Goal: Task Accomplishment & Management: Use online tool/utility

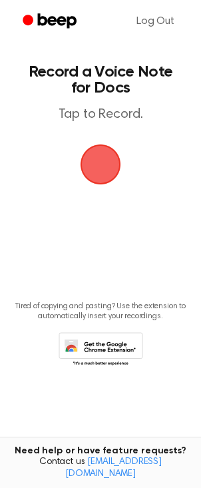
click at [99, 168] on span "button" at bounding box center [100, 164] width 43 height 43
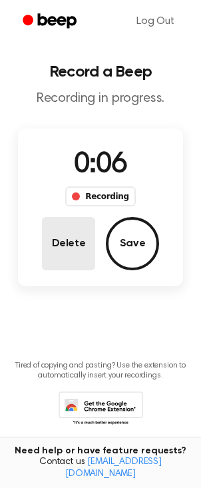
click at [59, 244] on button "Delete" at bounding box center [68, 243] width 53 height 53
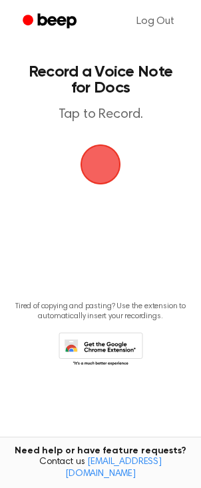
click at [101, 174] on span "button" at bounding box center [101, 164] width 41 height 41
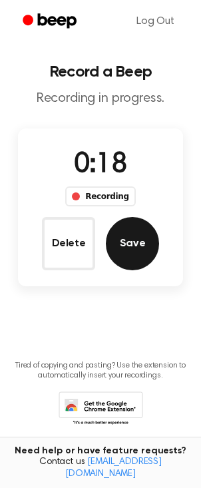
click at [126, 256] on button "Save" at bounding box center [132, 243] width 53 height 53
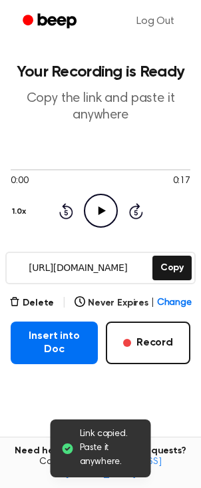
click at [103, 213] on icon "Play Audio" at bounding box center [101, 211] width 34 height 34
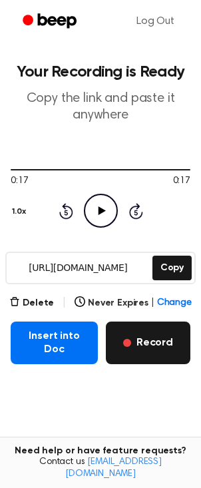
click at [148, 344] on button "Record" at bounding box center [148, 343] width 85 height 43
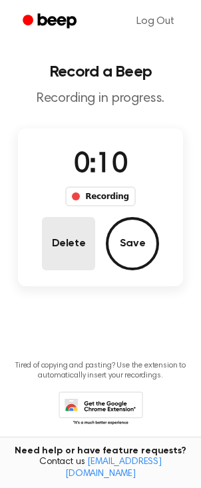
click at [68, 244] on button "Delete" at bounding box center [68, 243] width 53 height 53
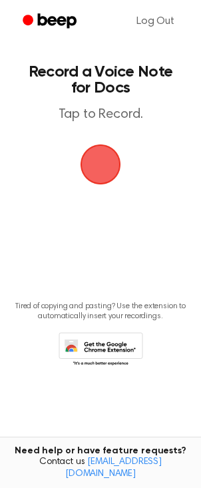
click at [105, 168] on span "button" at bounding box center [100, 164] width 37 height 37
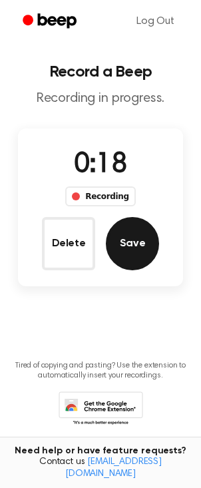
click at [135, 252] on button "Save" at bounding box center [132, 243] width 53 height 53
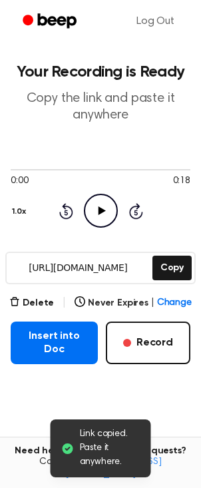
click at [96, 212] on icon "Play Audio" at bounding box center [101, 211] width 34 height 34
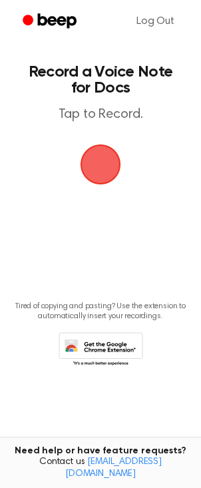
click at [103, 166] on span "button" at bounding box center [101, 164] width 41 height 41
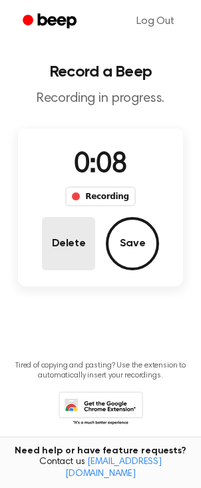
click at [71, 240] on button "Delete" at bounding box center [68, 243] width 53 height 53
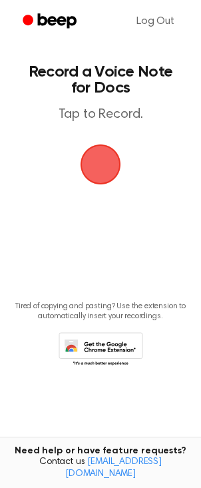
click at [105, 176] on span "button" at bounding box center [100, 164] width 43 height 43
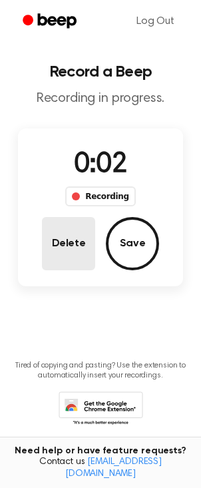
click at [83, 238] on button "Delete" at bounding box center [68, 243] width 53 height 53
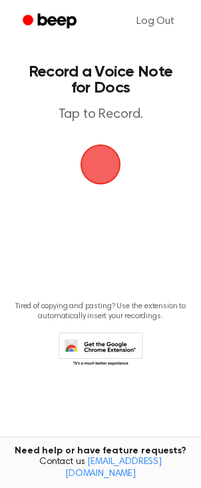
click at [100, 168] on span "button" at bounding box center [100, 164] width 43 height 43
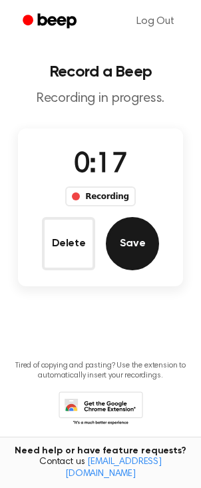
click at [138, 252] on button "Save" at bounding box center [132, 243] width 53 height 53
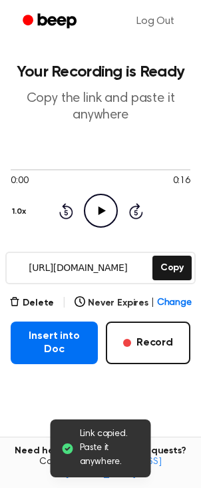
click at [99, 215] on icon "Play Audio" at bounding box center [101, 211] width 34 height 34
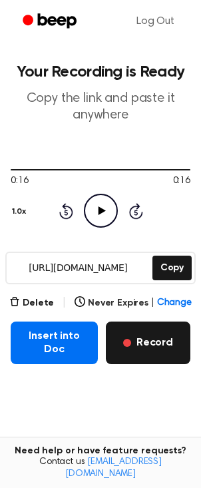
click at [154, 351] on button "Record" at bounding box center [148, 343] width 85 height 43
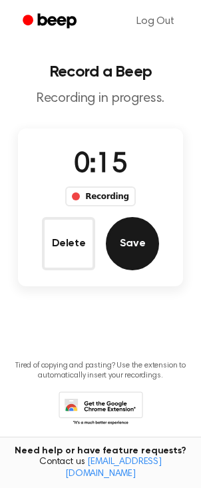
click at [127, 251] on button "Save" at bounding box center [132, 243] width 53 height 53
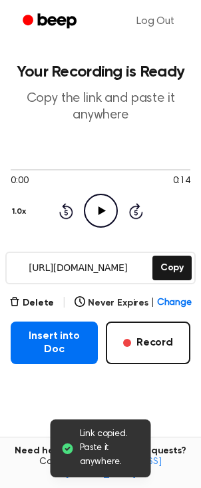
click at [102, 204] on icon "Play Audio" at bounding box center [101, 211] width 34 height 34
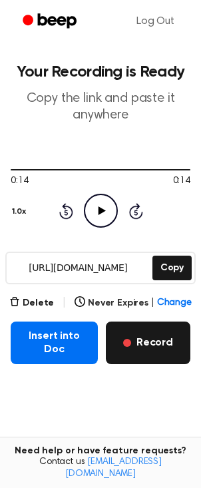
click at [163, 350] on button "Record" at bounding box center [148, 343] width 85 height 43
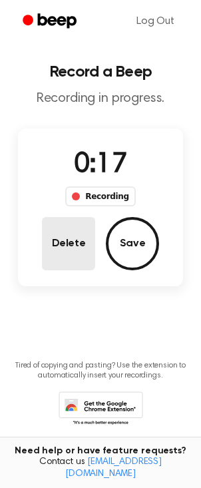
click at [77, 253] on button "Delete" at bounding box center [68, 243] width 53 height 53
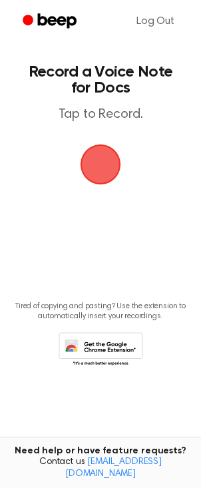
click at [90, 168] on span "button" at bounding box center [101, 164] width 41 height 41
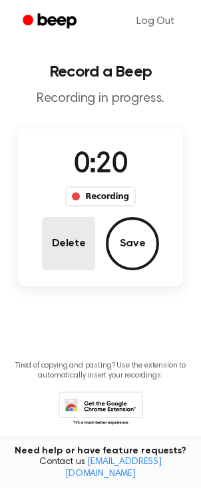
click at [65, 245] on button "Delete" at bounding box center [68, 243] width 53 height 53
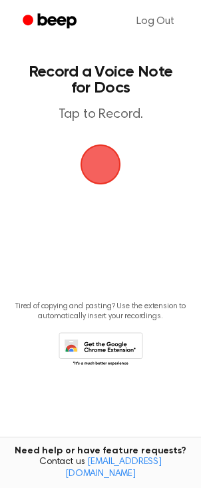
click at [99, 171] on span "button" at bounding box center [100, 164] width 43 height 43
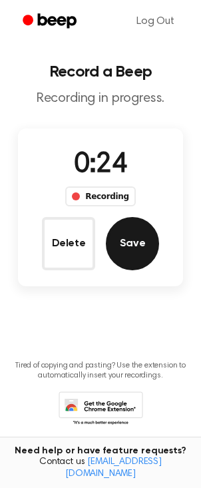
click at [124, 239] on button "Save" at bounding box center [132, 243] width 53 height 53
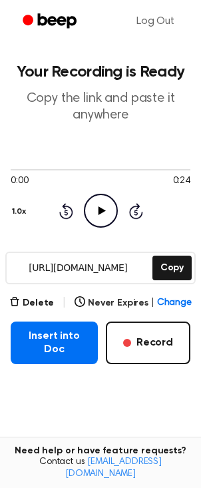
click at [101, 211] on icon at bounding box center [101, 210] width 7 height 9
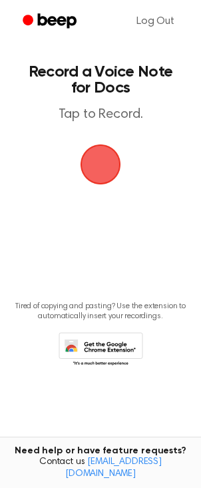
click at [89, 171] on span "button" at bounding box center [101, 164] width 41 height 41
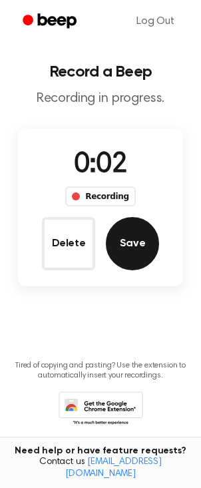
click at [124, 246] on button "Save" at bounding box center [132, 243] width 53 height 53
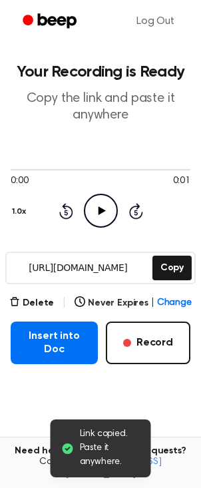
click at [99, 206] on icon "Play Audio" at bounding box center [101, 211] width 34 height 34
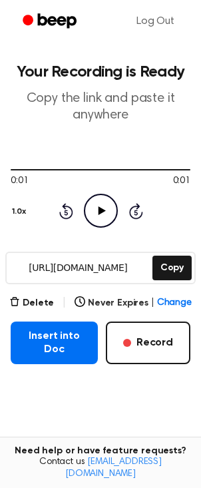
click at [95, 217] on icon "Play Audio" at bounding box center [101, 211] width 34 height 34
click at [41, 300] on button "Delete" at bounding box center [31, 303] width 45 height 14
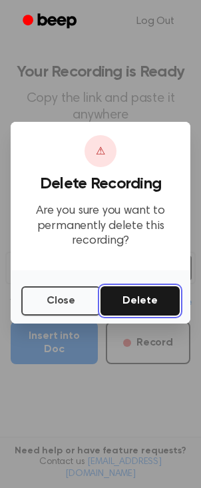
click at [152, 304] on button "Delete" at bounding box center [140, 300] width 79 height 29
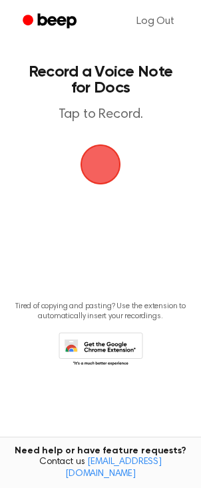
click at [94, 164] on span "button" at bounding box center [101, 164] width 41 height 41
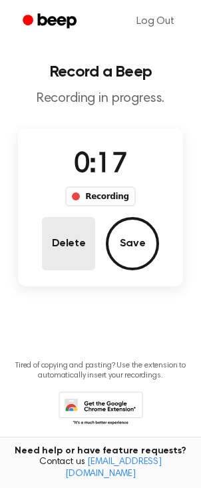
click at [55, 252] on button "Delete" at bounding box center [68, 243] width 53 height 53
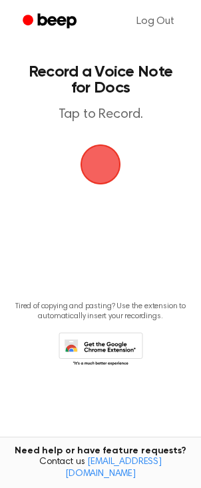
click at [105, 169] on span "button" at bounding box center [100, 164] width 37 height 37
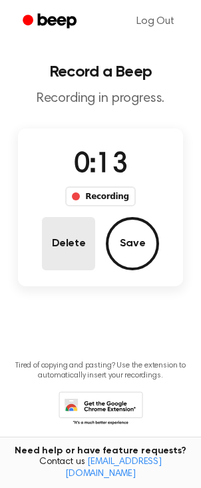
click at [74, 250] on button "Delete" at bounding box center [68, 243] width 53 height 53
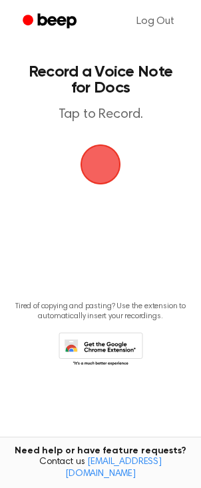
click at [105, 169] on span "button" at bounding box center [101, 164] width 41 height 41
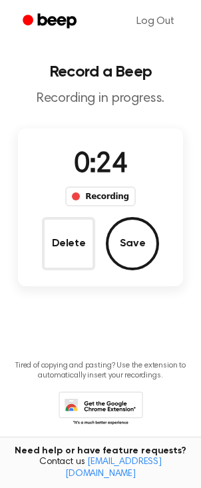
click at [126, 257] on button "Save" at bounding box center [132, 243] width 53 height 53
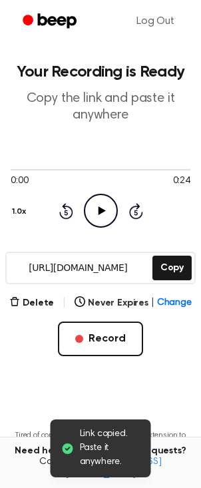
click at [97, 213] on icon "Play Audio" at bounding box center [101, 211] width 34 height 34
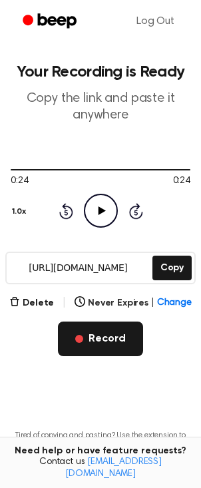
click at [112, 337] on button "Record" at bounding box center [100, 339] width 85 height 35
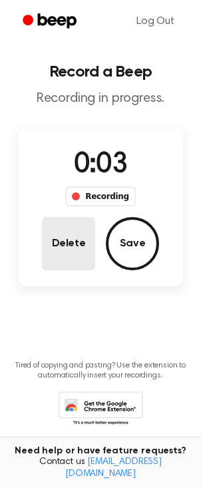
click at [67, 248] on button "Delete" at bounding box center [68, 243] width 53 height 53
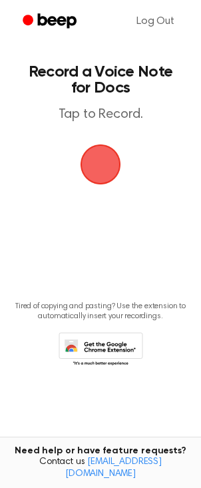
click at [105, 172] on span "button" at bounding box center [100, 164] width 43 height 43
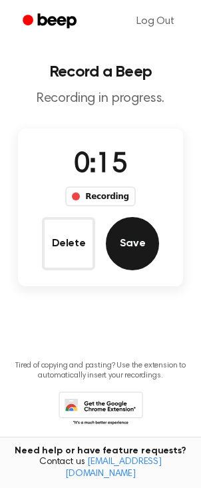
click at [140, 247] on button "Save" at bounding box center [132, 243] width 53 height 53
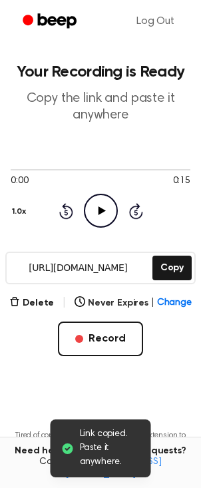
click at [102, 211] on icon at bounding box center [101, 210] width 7 height 9
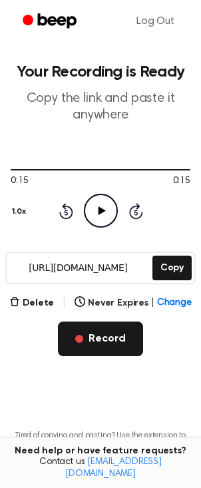
click at [113, 338] on button "Record" at bounding box center [100, 339] width 85 height 35
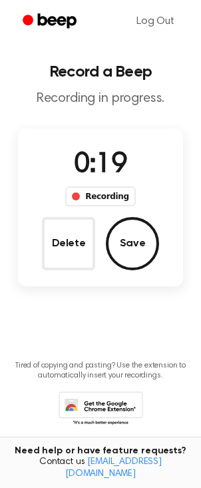
click at [132, 248] on button "Save" at bounding box center [132, 243] width 53 height 53
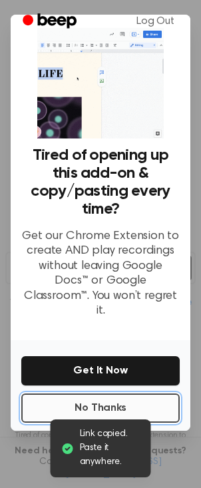
click at [120, 403] on button "No Thanks" at bounding box center [100, 407] width 158 height 29
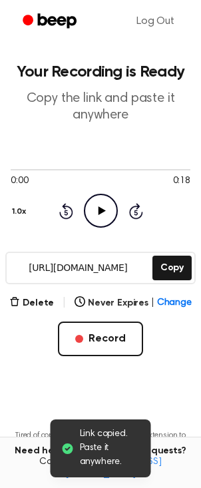
click at [102, 215] on icon "Play Audio" at bounding box center [101, 211] width 34 height 34
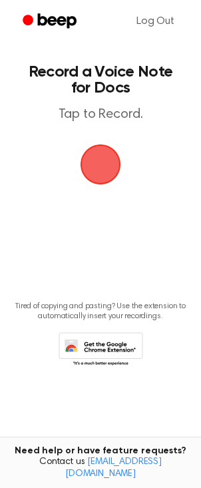
click at [97, 170] on span "button" at bounding box center [100, 164] width 43 height 43
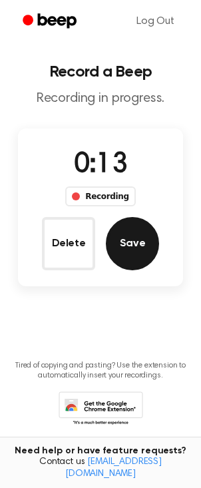
click at [119, 254] on button "Save" at bounding box center [132, 243] width 53 height 53
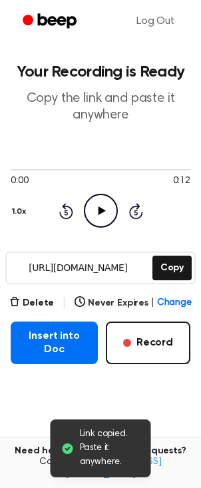
click at [105, 214] on icon "Play Audio" at bounding box center [101, 211] width 34 height 34
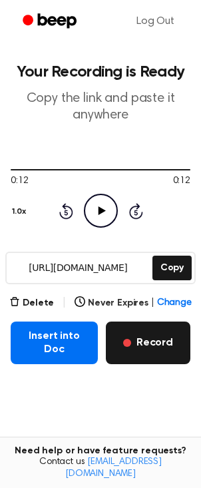
click at [148, 346] on button "Record" at bounding box center [148, 343] width 85 height 43
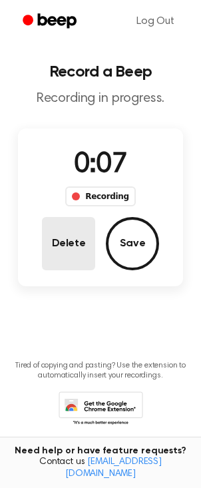
click at [66, 244] on button "Delete" at bounding box center [68, 243] width 53 height 53
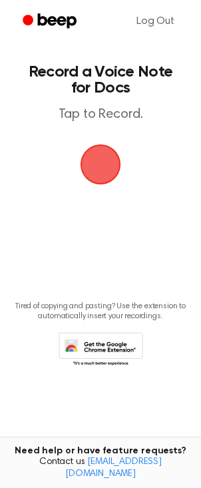
click at [96, 166] on span "button" at bounding box center [100, 164] width 37 height 37
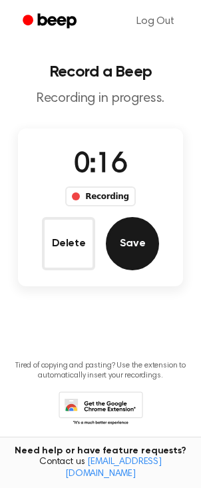
click at [136, 245] on button "Save" at bounding box center [132, 243] width 53 height 53
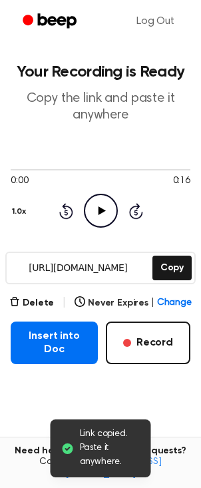
click at [97, 210] on icon "Play Audio" at bounding box center [101, 211] width 34 height 34
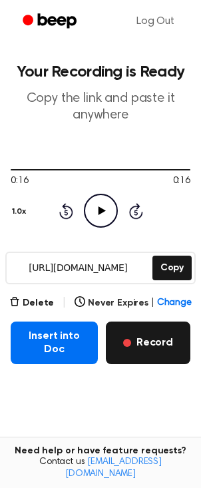
click at [158, 353] on button "Record" at bounding box center [148, 343] width 85 height 43
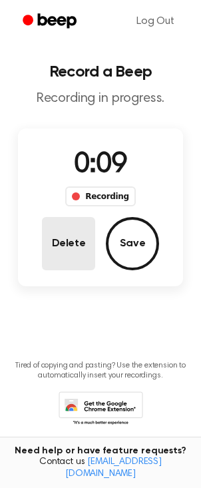
click at [68, 242] on button "Delete" at bounding box center [68, 243] width 53 height 53
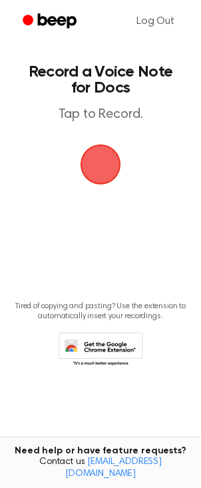
click at [104, 161] on span "button" at bounding box center [100, 164] width 37 height 37
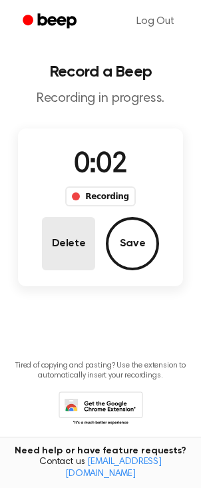
click at [77, 248] on button "Delete" at bounding box center [68, 243] width 53 height 53
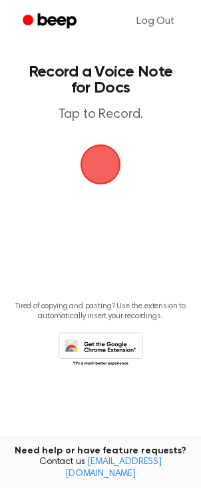
click at [98, 170] on span "button" at bounding box center [101, 164] width 41 height 41
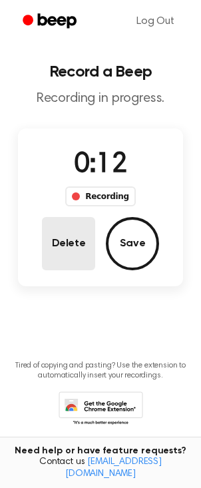
click at [62, 244] on button "Delete" at bounding box center [68, 243] width 53 height 53
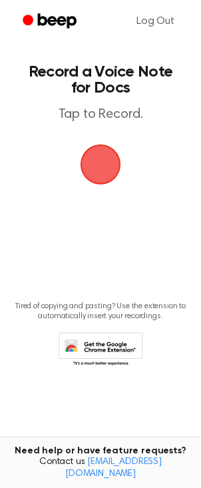
click at [107, 156] on span "button" at bounding box center [100, 164] width 37 height 37
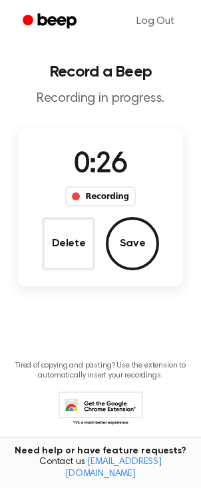
drag, startPoint x: 143, startPoint y: 254, endPoint x: 136, endPoint y: 268, distance: 15.2
click at [141, 258] on button "Save" at bounding box center [132, 243] width 53 height 53
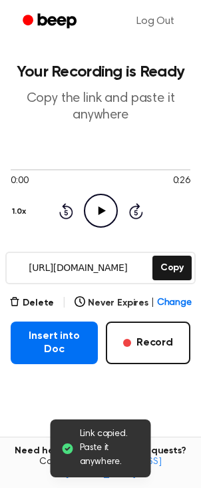
click at [101, 209] on icon at bounding box center [101, 210] width 7 height 9
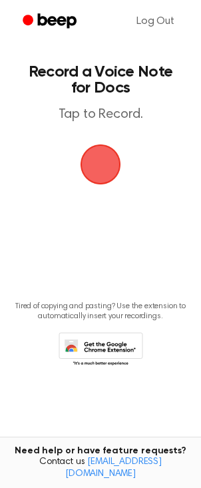
click at [101, 169] on span "button" at bounding box center [100, 163] width 51 height 51
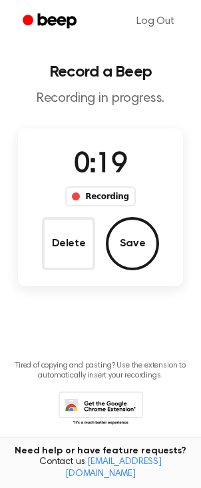
click at [124, 241] on button "Save" at bounding box center [132, 243] width 53 height 53
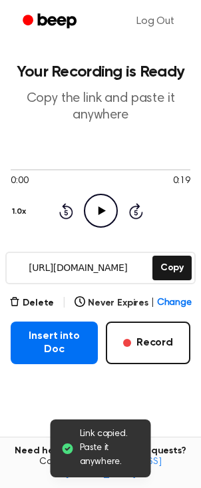
click at [100, 210] on icon at bounding box center [101, 210] width 7 height 9
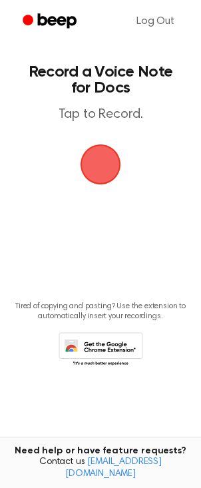
click at [100, 166] on span "button" at bounding box center [100, 164] width 37 height 37
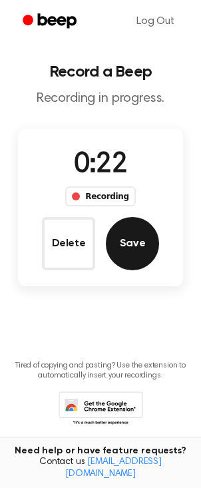
click at [132, 239] on button "Save" at bounding box center [132, 243] width 53 height 53
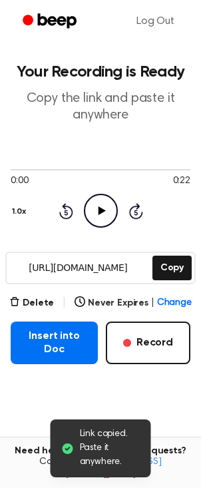
click at [101, 211] on icon at bounding box center [101, 210] width 7 height 9
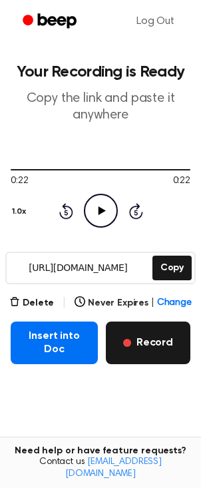
click at [154, 352] on button "Record" at bounding box center [148, 343] width 85 height 43
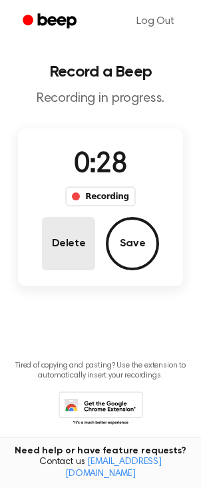
click at [64, 247] on button "Delete" at bounding box center [68, 243] width 53 height 53
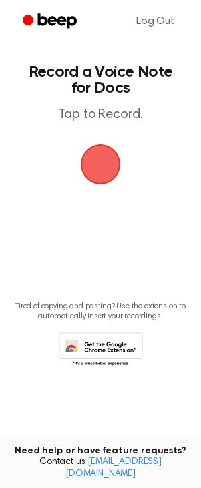
click at [93, 161] on span "button" at bounding box center [100, 164] width 37 height 37
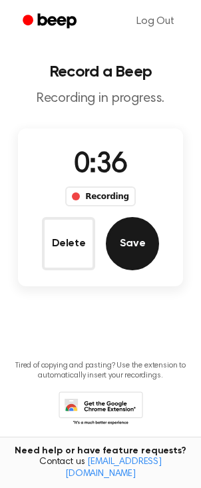
click at [129, 250] on button "Save" at bounding box center [132, 243] width 53 height 53
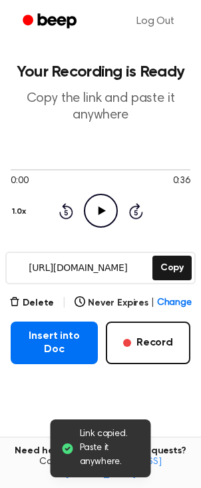
click at [101, 208] on icon at bounding box center [101, 210] width 7 height 9
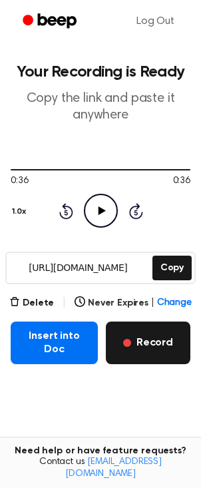
click at [164, 342] on button "Record" at bounding box center [148, 343] width 85 height 43
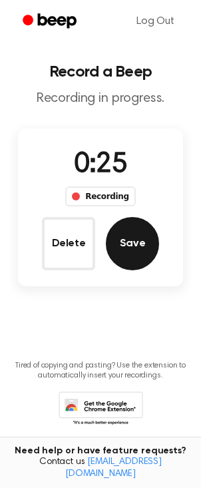
click at [133, 245] on button "Save" at bounding box center [132, 243] width 53 height 53
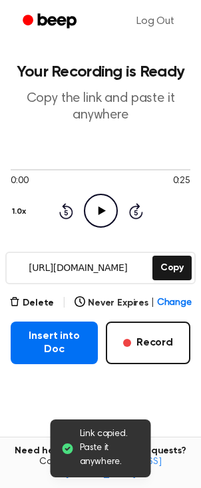
click at [103, 210] on icon at bounding box center [101, 210] width 7 height 9
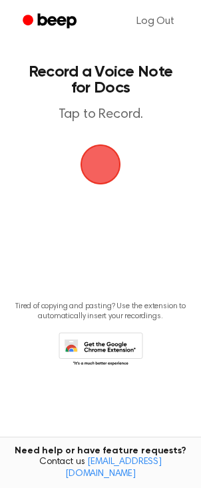
click at [100, 169] on span "button" at bounding box center [101, 164] width 41 height 41
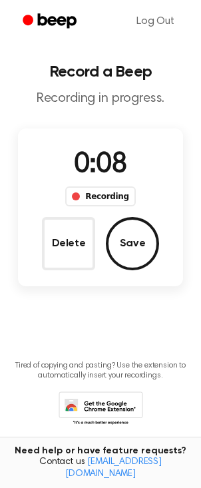
click at [66, 249] on button "Delete" at bounding box center [68, 243] width 53 height 53
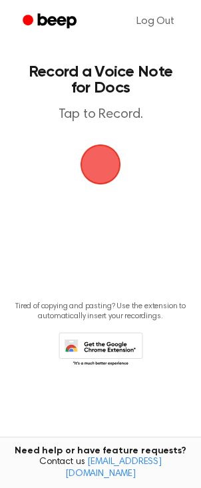
click at [95, 176] on span "button" at bounding box center [100, 164] width 49 height 49
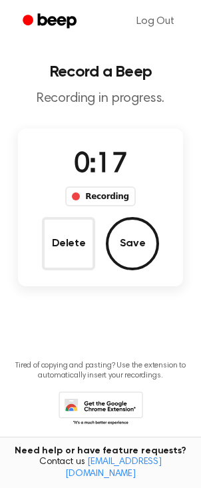
click at [57, 240] on button "Delete" at bounding box center [68, 243] width 53 height 53
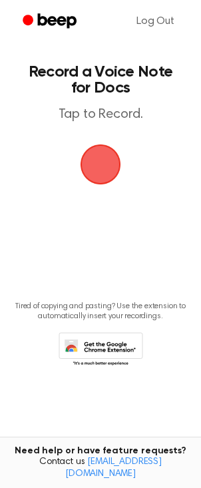
click at [98, 176] on span "button" at bounding box center [100, 164] width 49 height 49
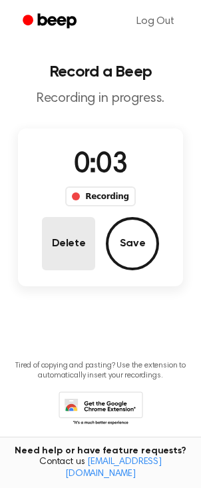
click at [62, 239] on button "Delete" at bounding box center [68, 243] width 53 height 53
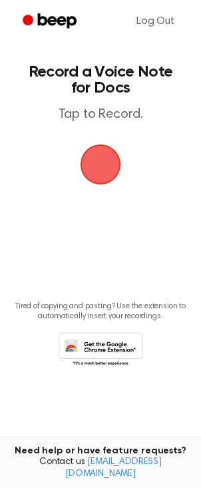
click at [100, 177] on span "button" at bounding box center [100, 164] width 43 height 43
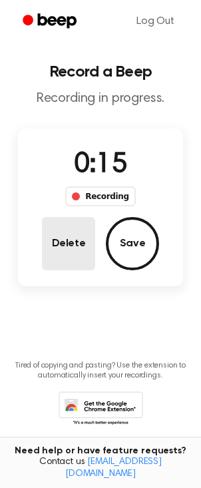
click at [70, 241] on button "Delete" at bounding box center [68, 243] width 53 height 53
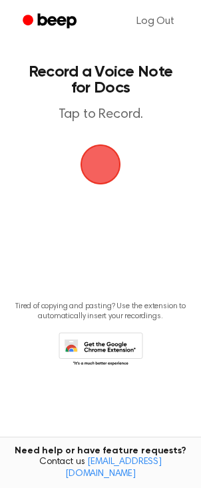
click at [97, 168] on span "button" at bounding box center [100, 164] width 45 height 45
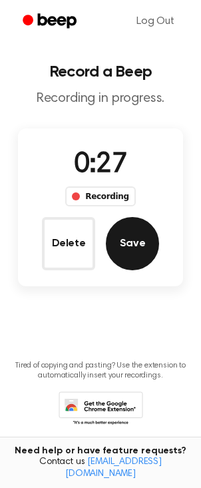
click at [128, 248] on button "Save" at bounding box center [132, 243] width 53 height 53
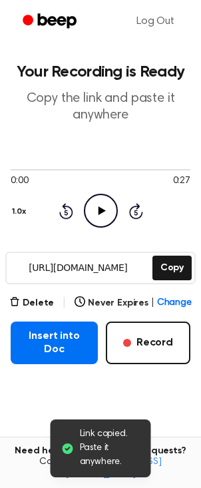
click at [96, 204] on icon "Play Audio" at bounding box center [101, 211] width 34 height 34
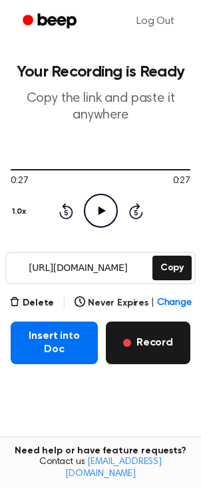
click at [151, 351] on button "Record" at bounding box center [148, 343] width 85 height 43
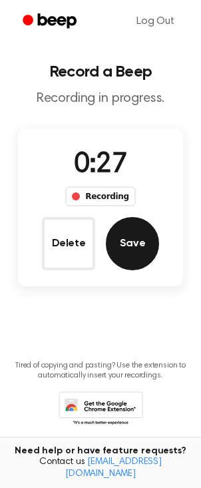
click at [136, 244] on button "Save" at bounding box center [132, 243] width 53 height 53
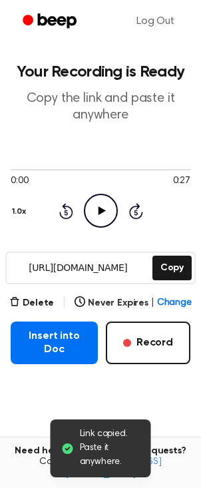
click at [103, 215] on icon "Play Audio" at bounding box center [101, 211] width 34 height 34
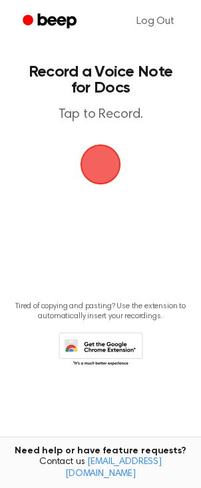
click at [93, 161] on span "button" at bounding box center [101, 164] width 41 height 41
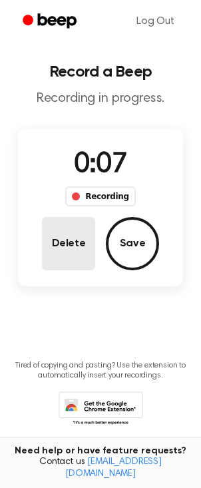
click at [62, 250] on button "Delete" at bounding box center [68, 243] width 53 height 53
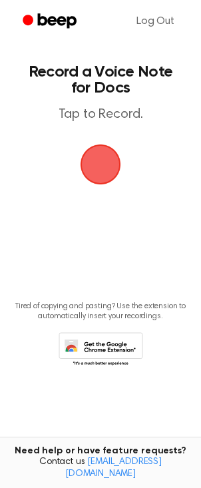
click at [105, 162] on span "button" at bounding box center [100, 164] width 43 height 43
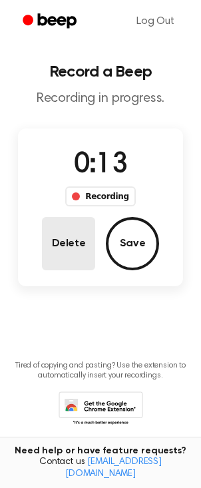
click at [79, 258] on button "Delete" at bounding box center [68, 243] width 53 height 53
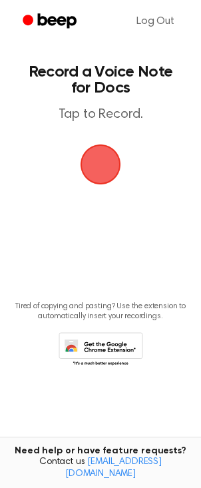
click at [93, 170] on span "button" at bounding box center [101, 164] width 41 height 41
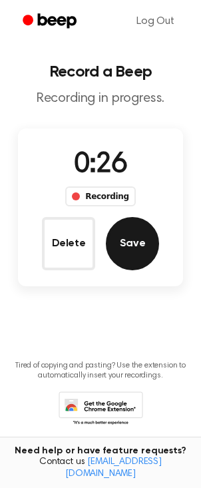
click at [127, 263] on button "Save" at bounding box center [132, 243] width 53 height 53
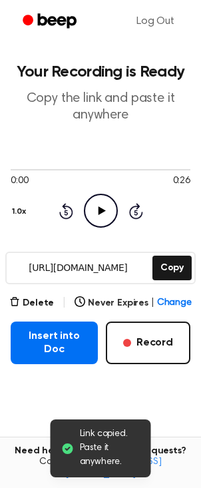
click at [107, 214] on icon "Play Audio" at bounding box center [101, 211] width 34 height 34
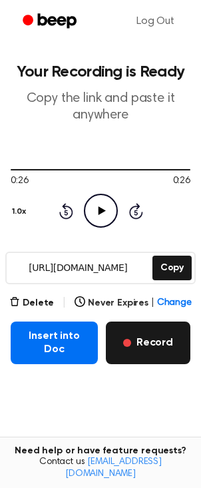
click at [152, 350] on button "Record" at bounding box center [148, 343] width 85 height 43
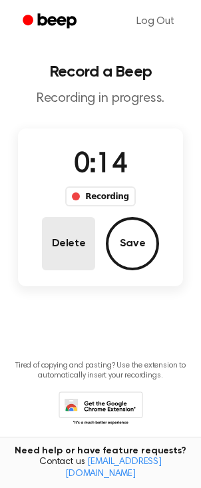
click at [82, 246] on button "Delete" at bounding box center [68, 243] width 53 height 53
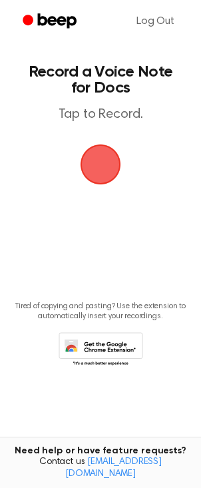
click at [104, 170] on span "button" at bounding box center [101, 164] width 41 height 41
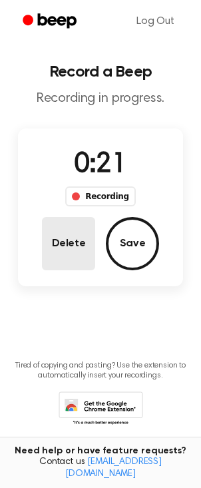
click at [76, 260] on button "Delete" at bounding box center [68, 243] width 53 height 53
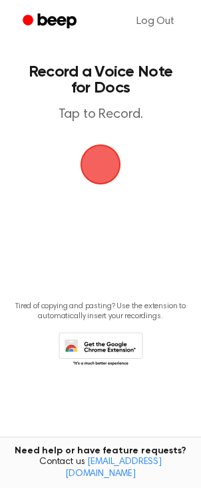
click at [104, 173] on span "button" at bounding box center [100, 164] width 43 height 43
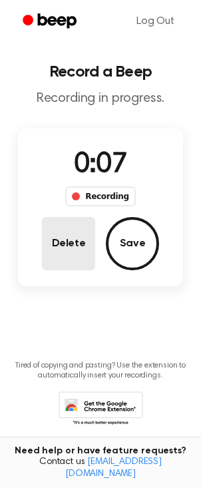
click at [80, 246] on button "Delete" at bounding box center [68, 243] width 53 height 53
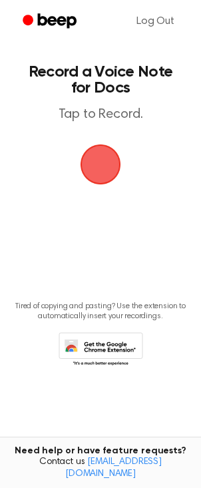
click at [103, 170] on span "button" at bounding box center [100, 164] width 49 height 49
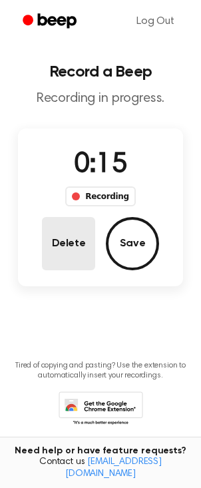
click at [75, 244] on button "Delete" at bounding box center [68, 243] width 53 height 53
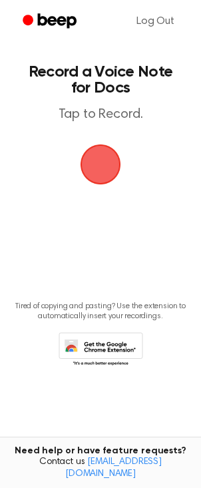
click at [97, 169] on span "button" at bounding box center [100, 164] width 43 height 43
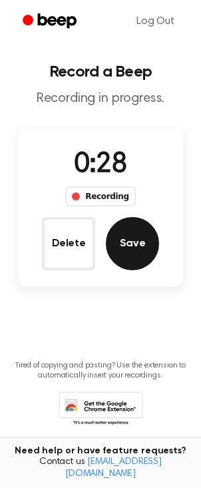
click at [128, 245] on button "Save" at bounding box center [132, 243] width 53 height 53
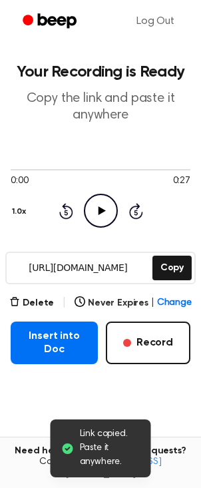
click at [105, 210] on icon at bounding box center [101, 210] width 7 height 9
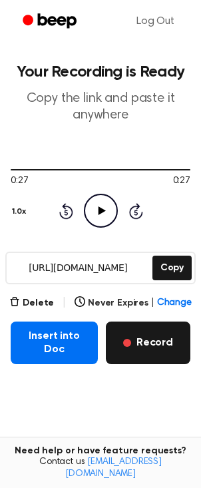
click at [160, 347] on button "Record" at bounding box center [148, 343] width 85 height 43
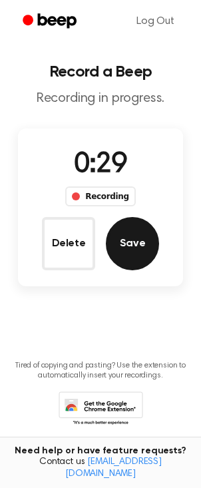
click at [132, 250] on button "Save" at bounding box center [132, 243] width 53 height 53
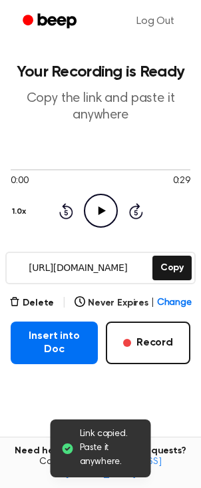
click at [103, 213] on icon "Play Audio" at bounding box center [101, 211] width 34 height 34
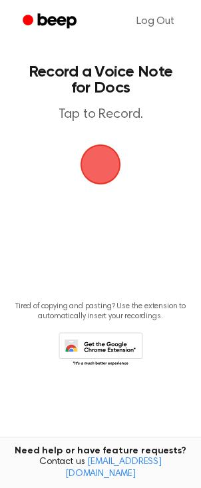
click at [103, 171] on span "button" at bounding box center [100, 164] width 37 height 37
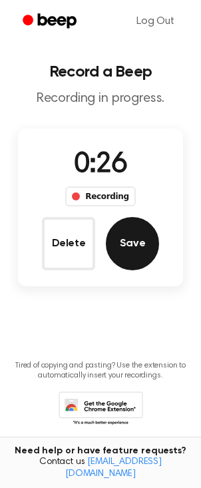
click at [138, 247] on button "Save" at bounding box center [132, 243] width 53 height 53
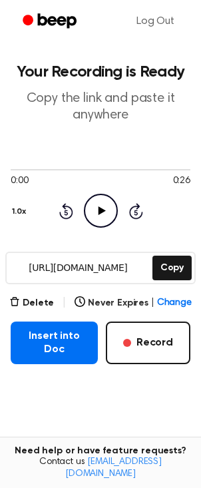
click at [101, 210] on icon at bounding box center [101, 210] width 7 height 9
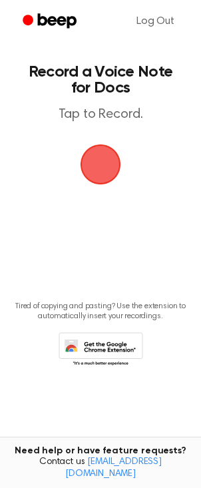
click at [100, 169] on span "button" at bounding box center [100, 164] width 37 height 37
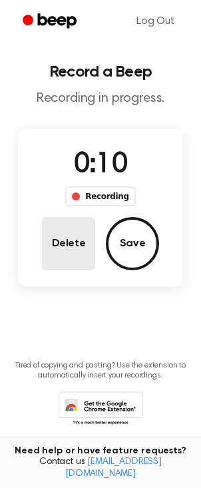
click at [75, 242] on button "Delete" at bounding box center [68, 243] width 53 height 53
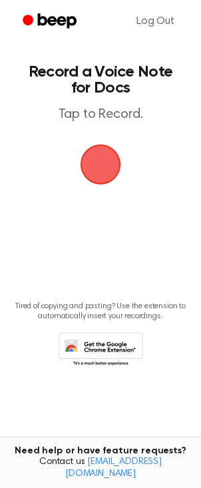
click at [97, 162] on span "button" at bounding box center [100, 164] width 37 height 37
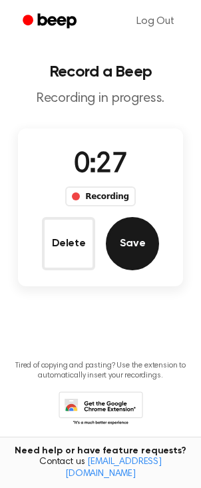
click at [130, 256] on button "Save" at bounding box center [132, 243] width 53 height 53
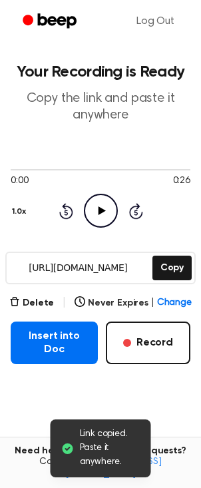
click at [101, 216] on icon "Play Audio" at bounding box center [101, 211] width 34 height 34
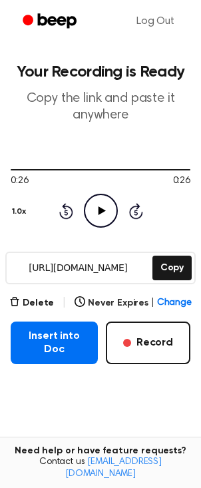
click at [102, 216] on icon "Play Audio" at bounding box center [101, 211] width 34 height 34
click at [103, 214] on icon at bounding box center [101, 210] width 6 height 9
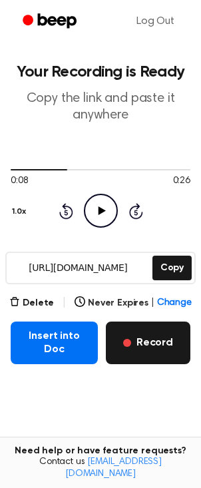
click at [162, 346] on button "Record" at bounding box center [148, 343] width 85 height 43
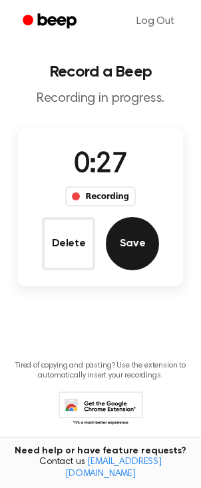
click at [130, 250] on button "Save" at bounding box center [132, 243] width 53 height 53
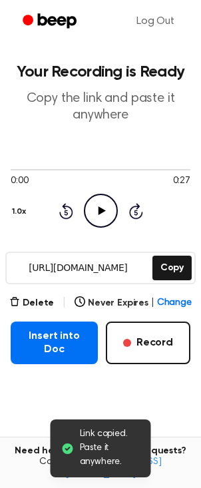
click at [105, 217] on icon "Play Audio" at bounding box center [101, 211] width 34 height 34
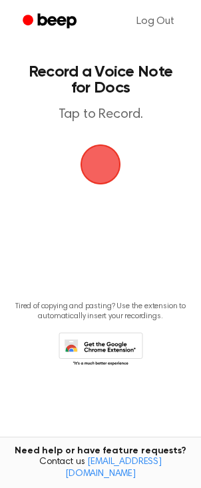
click at [99, 165] on span "button" at bounding box center [100, 164] width 37 height 37
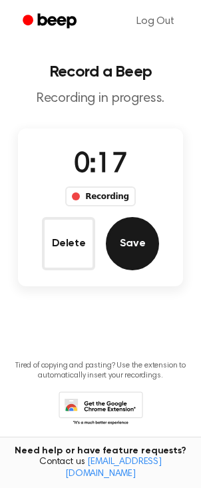
click at [142, 242] on button "Save" at bounding box center [132, 243] width 53 height 53
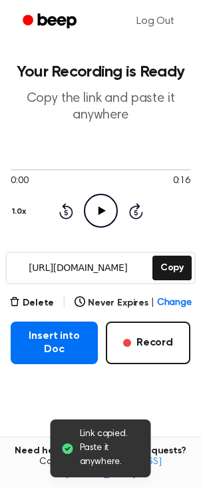
click at [93, 213] on icon "Play Audio" at bounding box center [101, 211] width 34 height 34
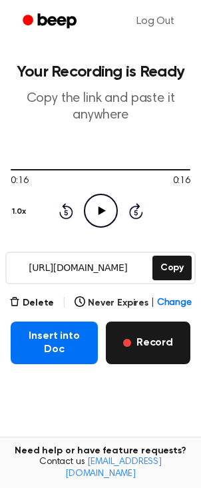
click at [153, 346] on button "Record" at bounding box center [148, 343] width 85 height 43
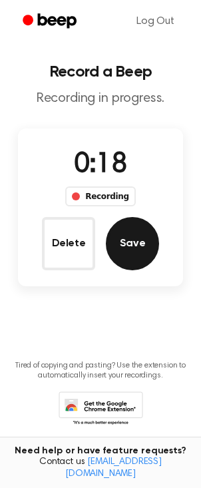
click at [134, 245] on button "Save" at bounding box center [132, 243] width 53 height 53
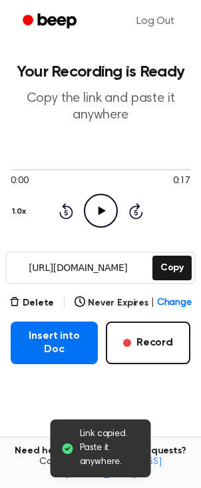
drag, startPoint x: 105, startPoint y: 213, endPoint x: 44, endPoint y: 280, distance: 90.5
click at [105, 213] on icon "Play Audio" at bounding box center [101, 211] width 34 height 34
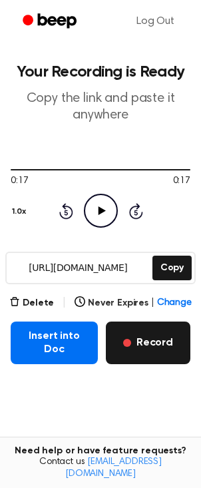
click at [160, 346] on button "Record" at bounding box center [148, 343] width 85 height 43
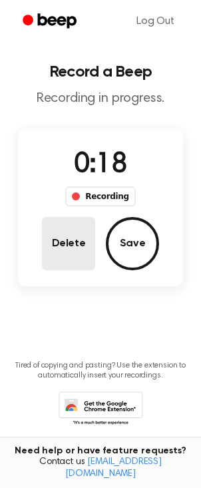
click at [76, 239] on button "Delete" at bounding box center [68, 243] width 53 height 53
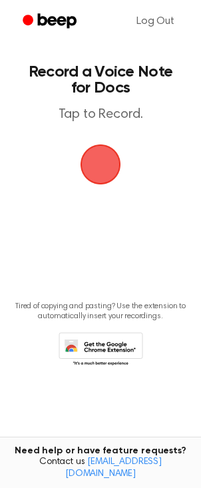
click at [98, 164] on span "button" at bounding box center [100, 164] width 37 height 37
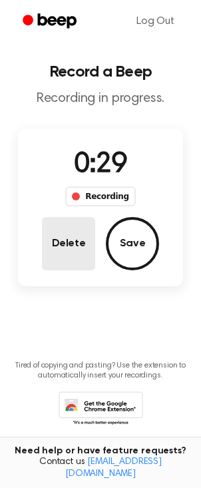
click at [53, 243] on button "Delete" at bounding box center [68, 243] width 53 height 53
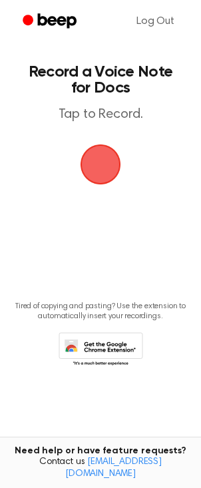
click at [103, 161] on span "button" at bounding box center [100, 164] width 37 height 37
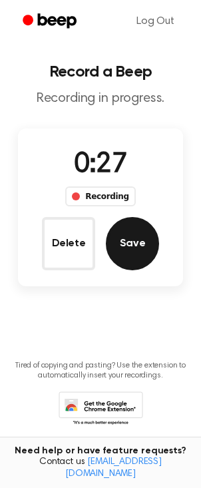
click at [139, 243] on button "Save" at bounding box center [132, 243] width 53 height 53
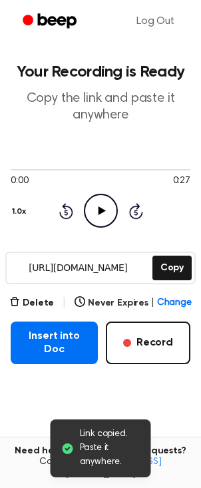
click at [99, 212] on icon at bounding box center [101, 210] width 7 height 9
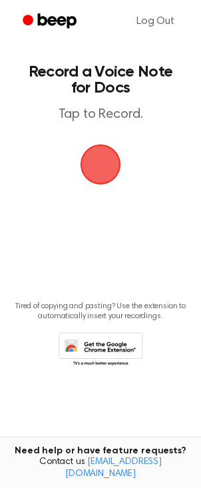
click at [91, 172] on span "button" at bounding box center [100, 164] width 37 height 37
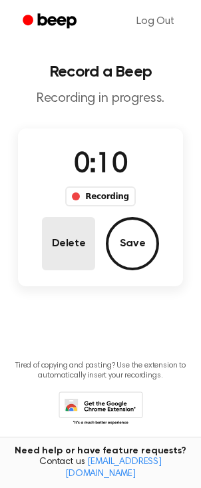
click at [70, 238] on button "Delete" at bounding box center [68, 243] width 53 height 53
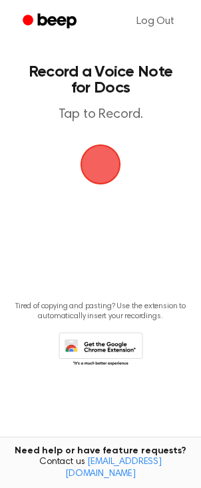
click at [96, 166] on span "button" at bounding box center [100, 164] width 37 height 37
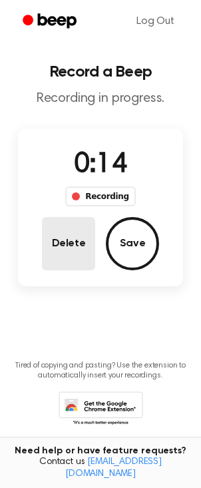
click at [70, 247] on button "Delete" at bounding box center [68, 243] width 53 height 53
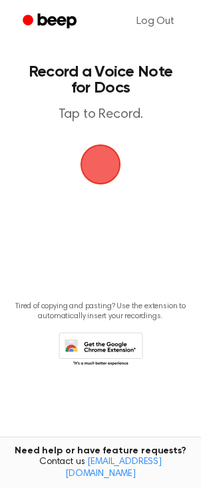
click at [100, 171] on span "button" at bounding box center [100, 164] width 37 height 37
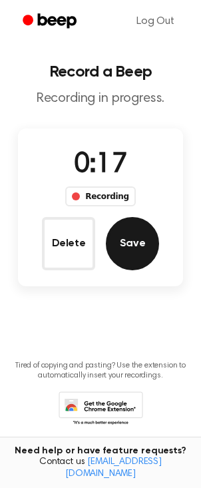
click at [130, 250] on button "Save" at bounding box center [132, 243] width 53 height 53
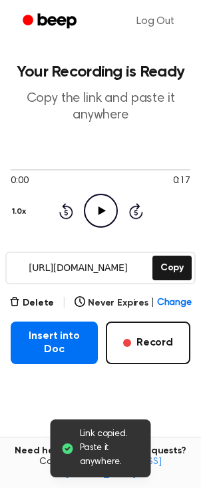
click at [101, 221] on icon "Play Audio" at bounding box center [101, 211] width 34 height 34
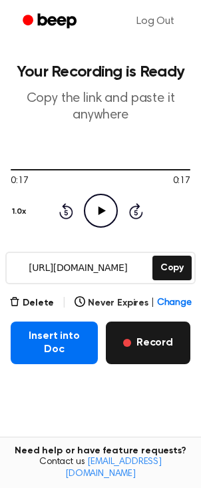
click at [156, 343] on button "Record" at bounding box center [148, 343] width 85 height 43
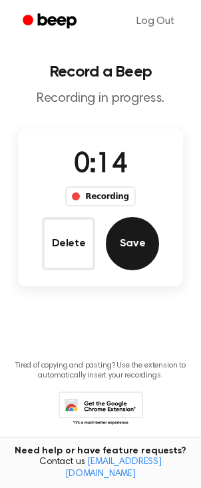
click at [146, 250] on button "Save" at bounding box center [132, 243] width 53 height 53
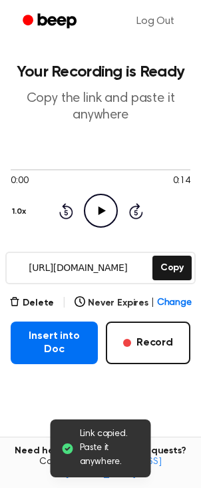
click at [103, 213] on icon "Play Audio" at bounding box center [101, 211] width 34 height 34
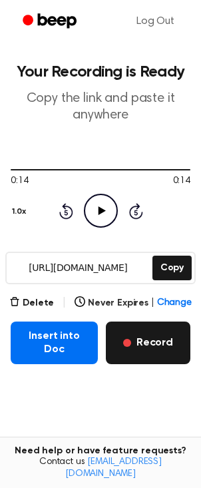
click at [149, 350] on button "Record" at bounding box center [148, 343] width 85 height 43
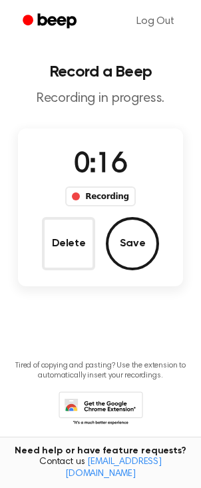
click at [105, 254] on div "Delete Save" at bounding box center [100, 243] width 117 height 53
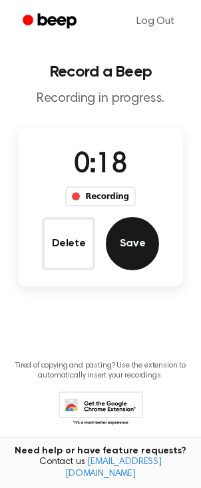
click at [133, 260] on button "Save" at bounding box center [132, 243] width 53 height 53
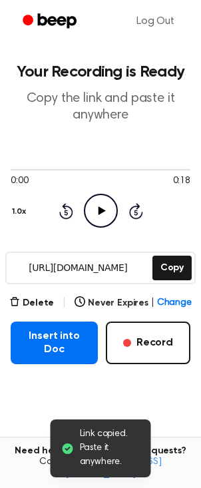
click at [103, 211] on icon at bounding box center [101, 210] width 7 height 9
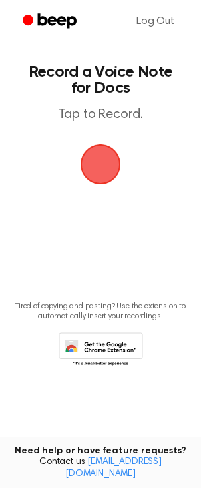
click at [108, 178] on span "button" at bounding box center [100, 164] width 37 height 37
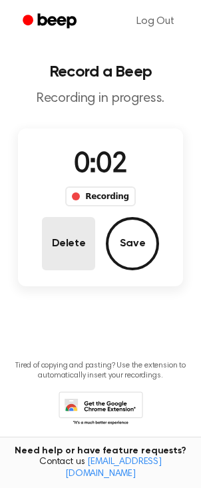
click at [60, 255] on button "Delete" at bounding box center [68, 243] width 53 height 53
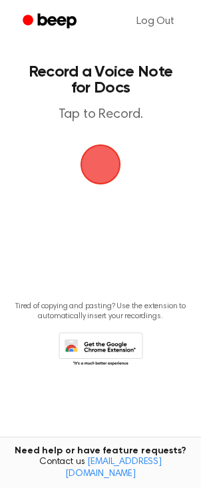
click at [91, 168] on span "button" at bounding box center [100, 164] width 37 height 37
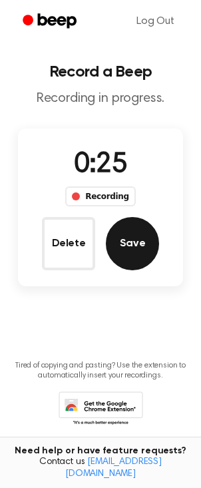
click at [124, 254] on button "Save" at bounding box center [132, 243] width 53 height 53
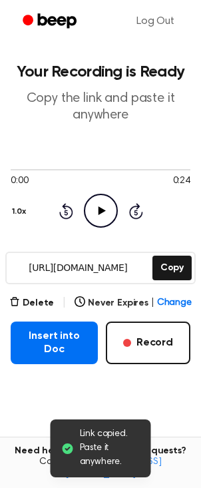
click at [97, 213] on icon "Play Audio" at bounding box center [101, 211] width 34 height 34
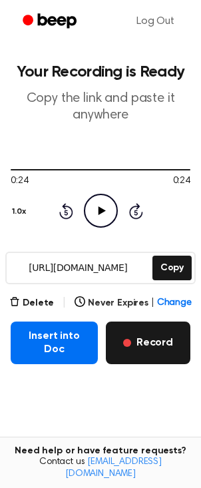
click at [162, 348] on button "Record" at bounding box center [148, 343] width 85 height 43
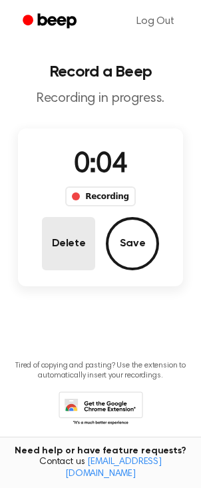
click at [68, 242] on button "Delete" at bounding box center [68, 243] width 53 height 53
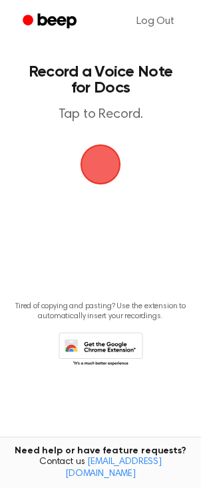
click at [101, 167] on span "button" at bounding box center [100, 164] width 37 height 37
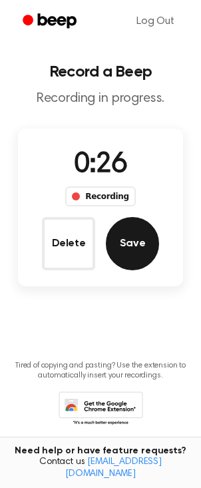
click at [144, 237] on button "Save" at bounding box center [132, 243] width 53 height 53
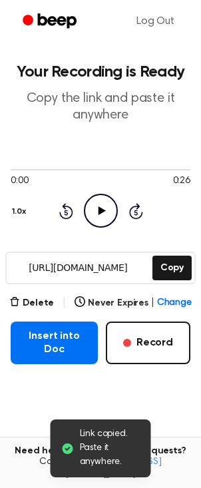
click at [101, 212] on icon at bounding box center [101, 210] width 7 height 9
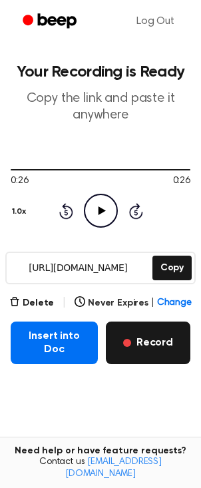
click at [146, 350] on button "Record" at bounding box center [148, 343] width 85 height 43
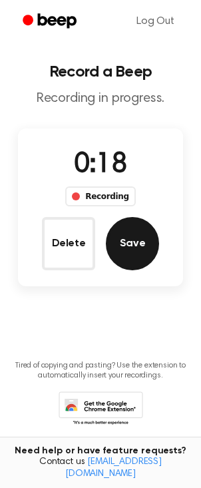
click at [142, 246] on button "Save" at bounding box center [132, 243] width 53 height 53
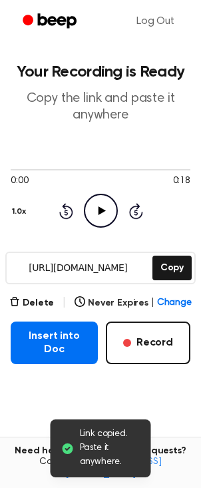
click at [97, 212] on icon "Play Audio" at bounding box center [101, 211] width 34 height 34
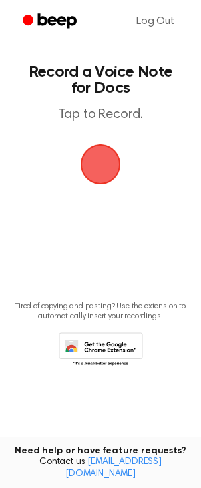
click at [92, 171] on span "button" at bounding box center [100, 164] width 37 height 37
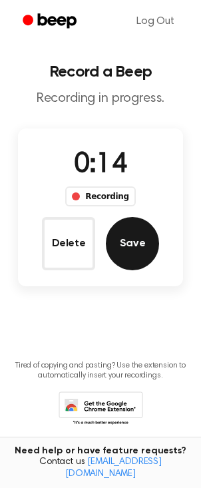
click at [122, 254] on button "Save" at bounding box center [132, 243] width 53 height 53
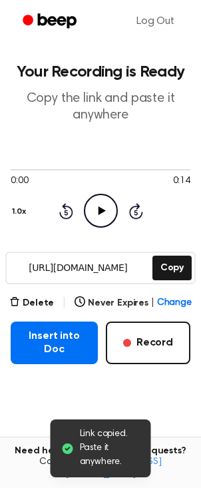
click at [100, 209] on icon at bounding box center [101, 210] width 7 height 9
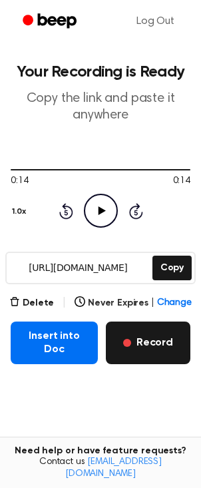
click at [164, 343] on button "Record" at bounding box center [148, 343] width 85 height 43
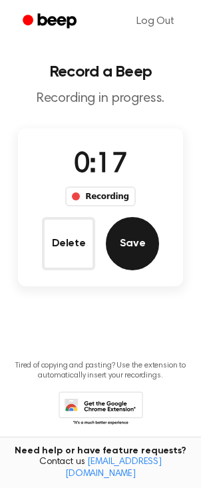
click at [123, 242] on button "Save" at bounding box center [132, 243] width 53 height 53
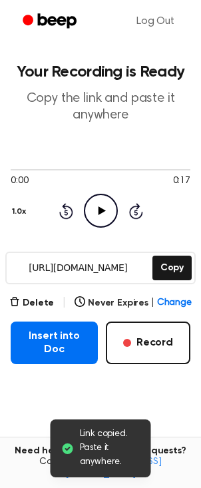
click at [99, 210] on icon at bounding box center [101, 210] width 7 height 9
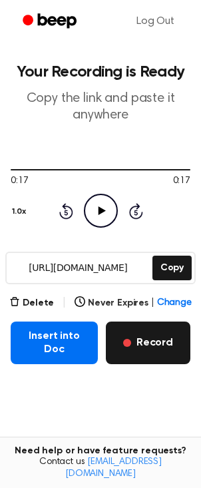
click at [143, 348] on button "Record" at bounding box center [148, 343] width 85 height 43
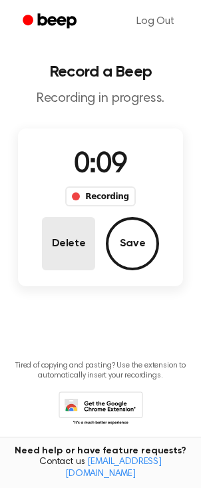
click at [74, 242] on button "Delete" at bounding box center [68, 243] width 53 height 53
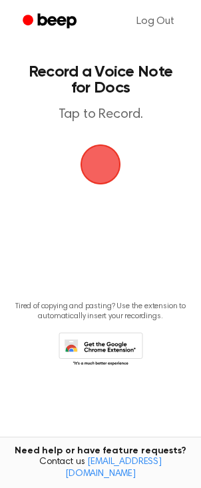
click at [99, 164] on span "button" at bounding box center [100, 164] width 37 height 37
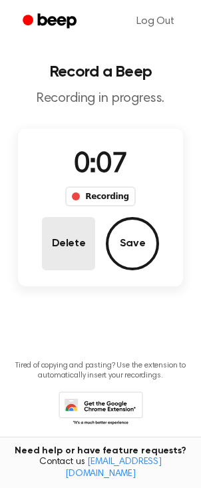
click at [54, 250] on button "Delete" at bounding box center [68, 243] width 53 height 53
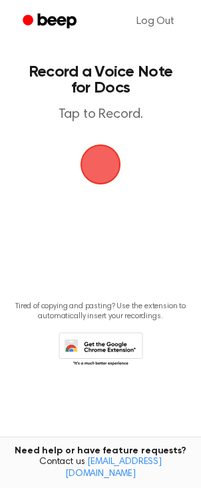
click at [100, 156] on span "button" at bounding box center [100, 164] width 37 height 37
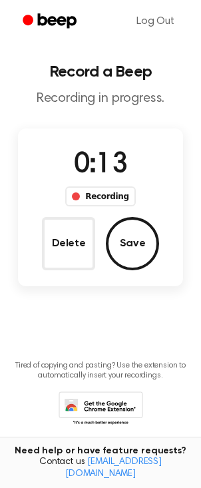
click at [145, 240] on button "Save" at bounding box center [132, 243] width 53 height 53
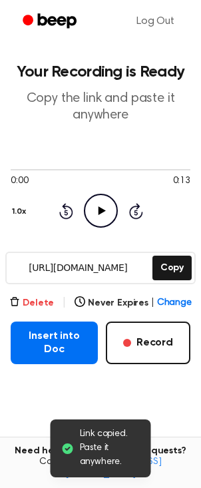
drag, startPoint x: 99, startPoint y: 208, endPoint x: 27, endPoint y: 304, distance: 119.3
click at [99, 211] on icon at bounding box center [101, 210] width 7 height 9
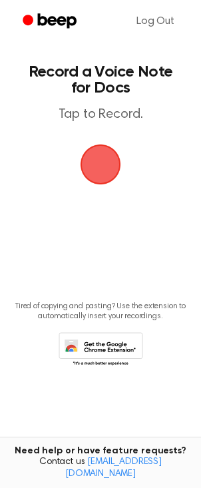
click at [94, 168] on span "button" at bounding box center [101, 164] width 69 height 69
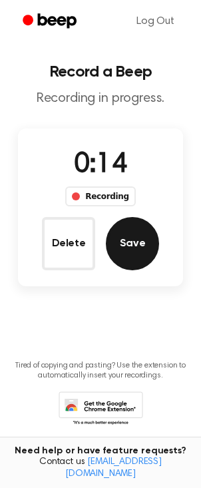
click at [115, 248] on button "Save" at bounding box center [132, 243] width 53 height 53
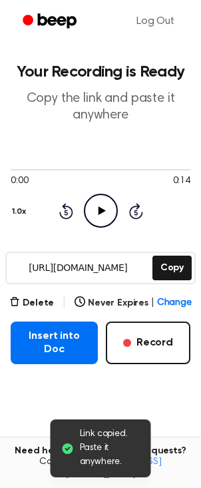
click at [99, 207] on icon at bounding box center [101, 210] width 7 height 9
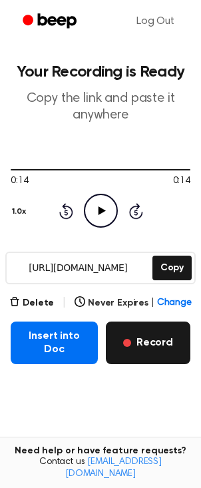
click at [166, 352] on button "Record" at bounding box center [148, 343] width 85 height 43
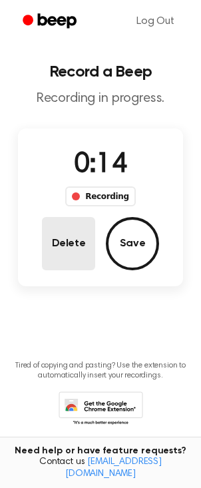
click at [55, 252] on button "Delete" at bounding box center [68, 243] width 53 height 53
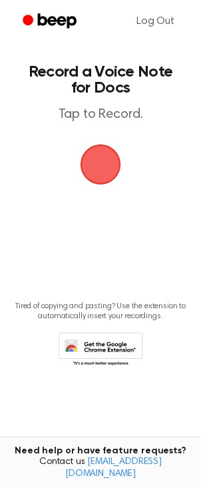
click at [103, 168] on span "button" at bounding box center [100, 163] width 71 height 71
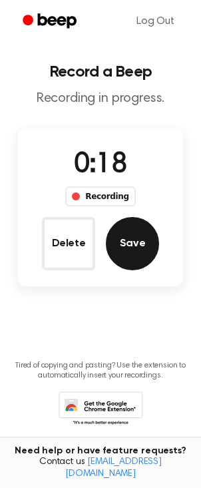
click at [134, 252] on button "Save" at bounding box center [132, 243] width 53 height 53
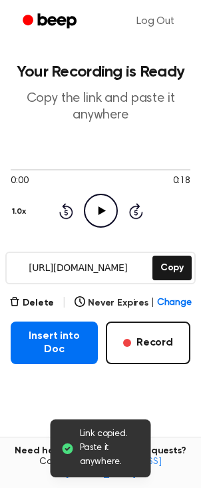
click at [105, 208] on icon "Play Audio" at bounding box center [101, 211] width 34 height 34
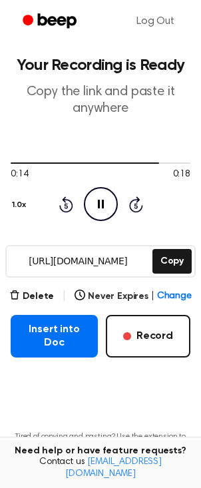
scroll to position [20, 0]
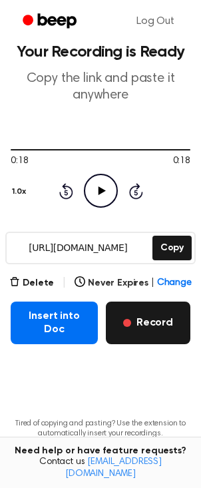
click at [138, 332] on button "Record" at bounding box center [148, 323] width 85 height 43
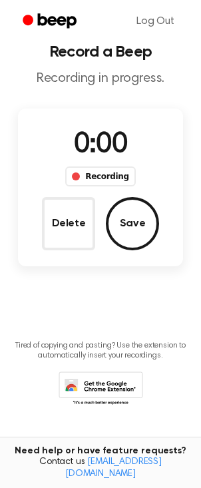
scroll to position [0, 0]
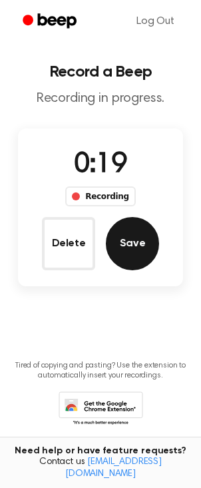
click at [131, 249] on button "Save" at bounding box center [132, 243] width 53 height 53
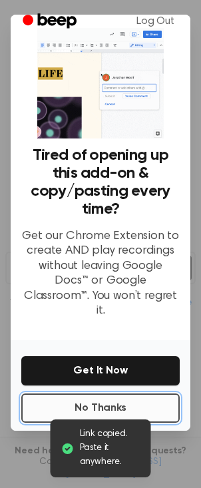
click at [124, 403] on button "No Thanks" at bounding box center [100, 407] width 158 height 29
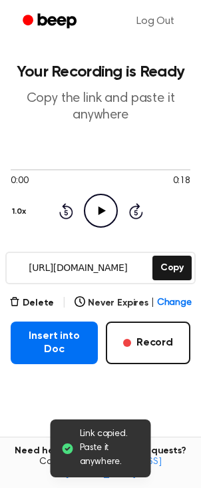
click at [101, 210] on icon at bounding box center [101, 210] width 7 height 9
